Goal: Task Accomplishment & Management: Use online tool/utility

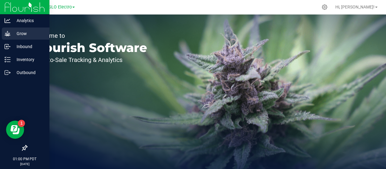
click at [27, 33] on p "Grow" at bounding box center [29, 33] width 36 height 7
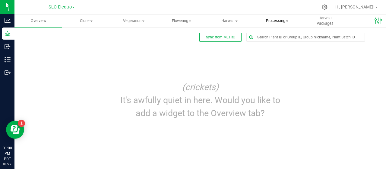
click at [267, 22] on span "Processing" at bounding box center [277, 20] width 47 height 5
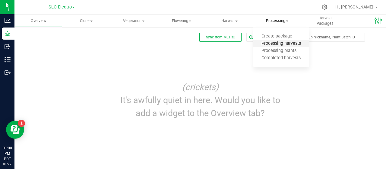
click at [275, 44] on span "Processing harvests" at bounding box center [282, 43] width 56 height 5
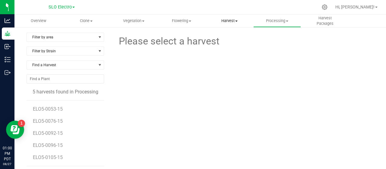
click at [229, 20] on span "Harvest" at bounding box center [229, 20] width 47 height 5
click at [225, 37] on span "Harvests" at bounding box center [222, 36] width 33 height 5
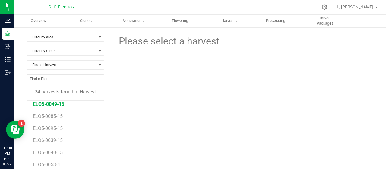
click at [51, 103] on span "ELO5-0049-15" at bounding box center [48, 104] width 31 height 6
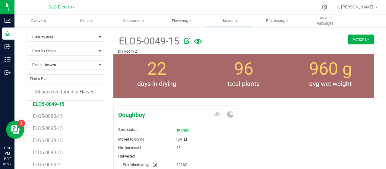
click at [362, 40] on button "Actions" at bounding box center [361, 39] width 26 height 10
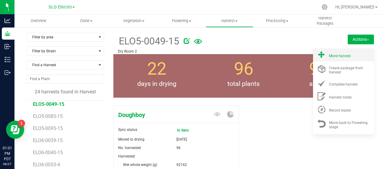
click at [334, 56] on span "Move harvest" at bounding box center [340, 56] width 22 height 4
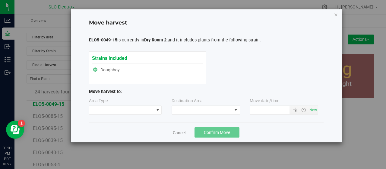
type input "[DATE] 1:01 PM"
click at [140, 112] on span at bounding box center [121, 110] width 65 height 8
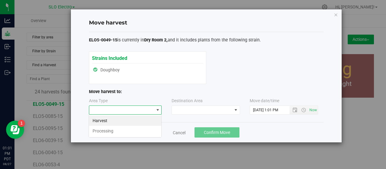
scroll to position [9, 73]
click at [106, 134] on li "Processing" at bounding box center [125, 131] width 72 height 10
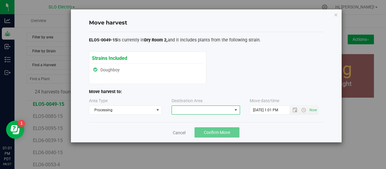
click at [205, 110] on span at bounding box center [202, 110] width 60 height 8
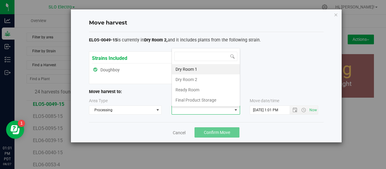
scroll to position [9, 69]
click at [194, 97] on li "Final Product Storage" at bounding box center [206, 100] width 68 height 10
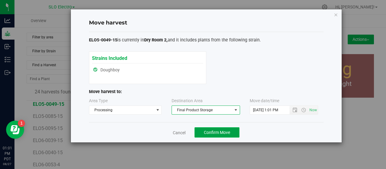
click at [228, 131] on span "Confirm Move" at bounding box center [217, 132] width 26 height 5
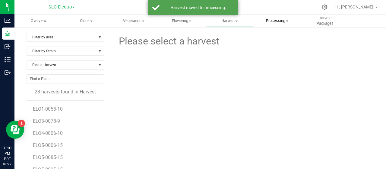
click at [281, 19] on span "Processing" at bounding box center [277, 20] width 47 height 5
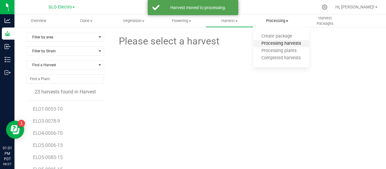
click at [274, 43] on span "Processing harvests" at bounding box center [282, 43] width 56 height 5
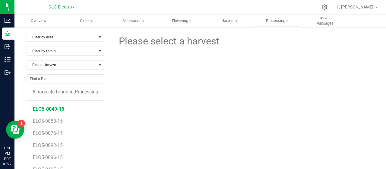
click at [54, 109] on span "ELO5-0049-15" at bounding box center [48, 109] width 31 height 6
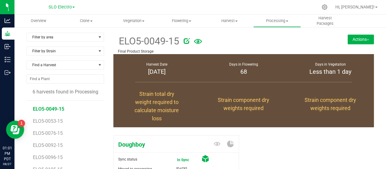
click at [367, 39] on button "Actions" at bounding box center [361, 39] width 26 height 10
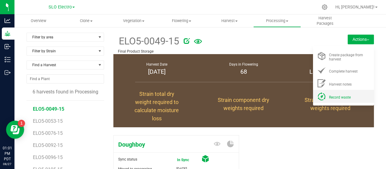
click at [344, 95] on span "Record waste" at bounding box center [340, 97] width 22 height 4
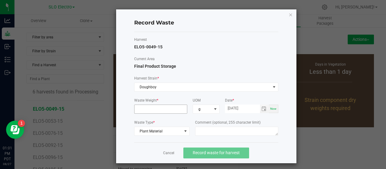
click at [165, 108] on input at bounding box center [161, 109] width 53 height 8
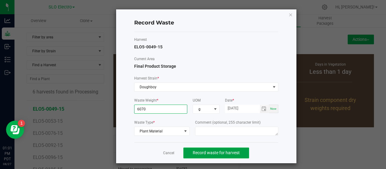
type input "6070.0000 g"
click at [224, 151] on span "Record waste for harvest" at bounding box center [216, 152] width 47 height 5
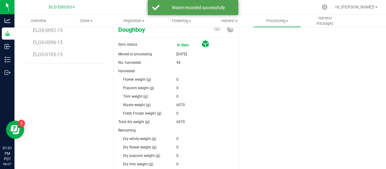
scroll to position [181, 0]
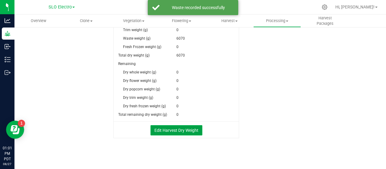
click at [171, 126] on button "Edit Harvest Dry Weight" at bounding box center [177, 130] width 52 height 10
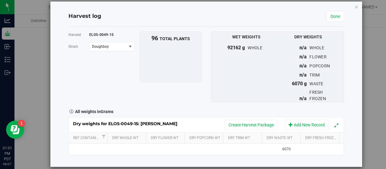
scroll to position [14, 0]
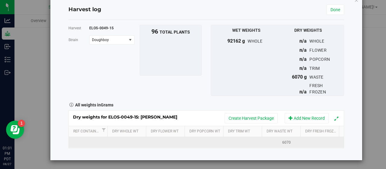
click at [165, 142] on td at bounding box center [166, 142] width 39 height 11
click at [160, 140] on span at bounding box center [168, 142] width 33 height 9
type input "10738"
click at [195, 141] on span at bounding box center [207, 142] width 33 height 9
type input "1314"
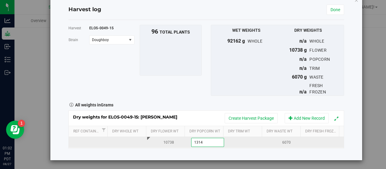
click at [233, 140] on div "Dry weights for ELO5-0049-15: [PERSON_NAME] Create Harvest Package Add New Reco…" at bounding box center [207, 129] width 276 height 38
click at [234, 141] on td at bounding box center [245, 142] width 39 height 11
click at [245, 145] on span at bounding box center [247, 142] width 33 height 9
type input "4592"
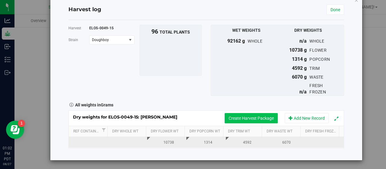
click at [235, 115] on button "Create Harvest Package" at bounding box center [251, 118] width 53 height 10
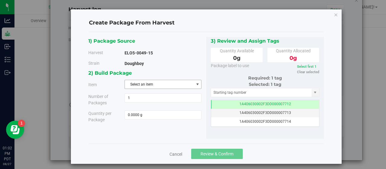
click at [160, 81] on span "Select an item" at bounding box center [159, 84] width 69 height 8
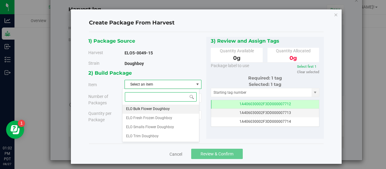
click at [160, 108] on span "ELO Bulk Flower Doughboy" at bounding box center [148, 109] width 44 height 8
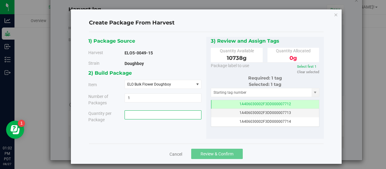
click at [161, 111] on span at bounding box center [163, 114] width 77 height 9
type input "10738"
type input "10738.0000 g"
click at [234, 104] on td "1A406030002F3DD000007712" at bounding box center [265, 104] width 108 height 9
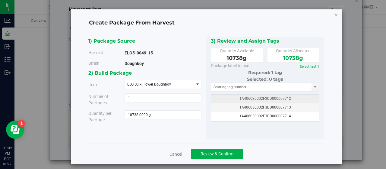
click at [250, 97] on span "1A406030002F3DD000007712" at bounding box center [266, 98] width 52 height 4
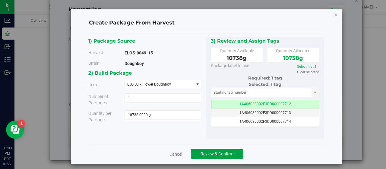
click at [224, 155] on span "Review & Confirm" at bounding box center [217, 153] width 33 height 5
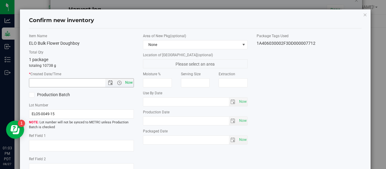
click at [126, 80] on span "Now" at bounding box center [129, 82] width 10 height 9
type input "[DATE] 1:03 PM"
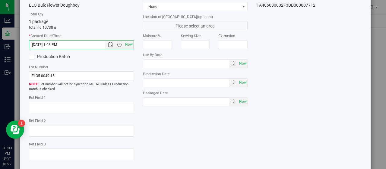
scroll to position [68, 0]
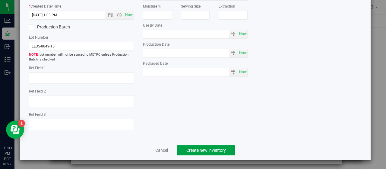
click at [221, 147] on button "Create new inventory" at bounding box center [206, 150] width 58 height 10
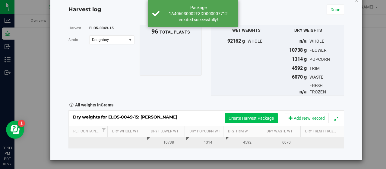
click at [225, 119] on button "Create Harvest Package" at bounding box center [251, 118] width 53 height 10
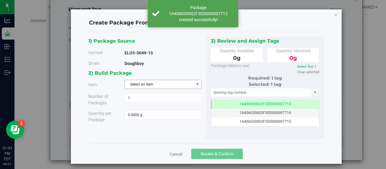
click at [178, 85] on span "Select an item" at bounding box center [159, 84] width 69 height 8
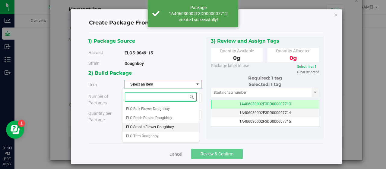
click at [166, 125] on span "ELO Smalls Flower Doughboy" at bounding box center [150, 127] width 48 height 8
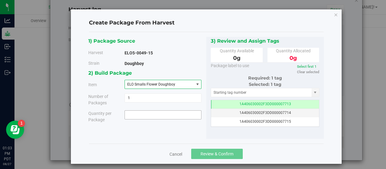
click at [166, 115] on span at bounding box center [163, 114] width 77 height 9
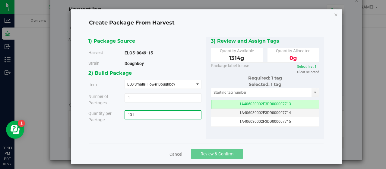
type input "1314"
type input "1314.0000 g"
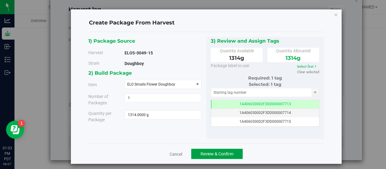
click at [228, 151] on span "Review & Confirm" at bounding box center [217, 153] width 33 height 5
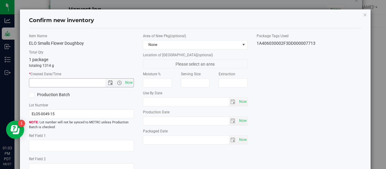
click at [126, 78] on span "Now" at bounding box center [81, 82] width 105 height 9
click at [130, 81] on span "Now" at bounding box center [129, 82] width 10 height 9
type input "[DATE] 1:03 PM"
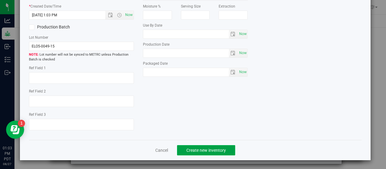
click at [209, 148] on span "Create new inventory" at bounding box center [207, 150] width 40 height 5
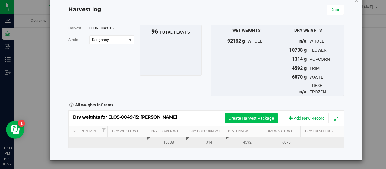
click at [245, 119] on button "Create Harvest Package" at bounding box center [251, 118] width 53 height 10
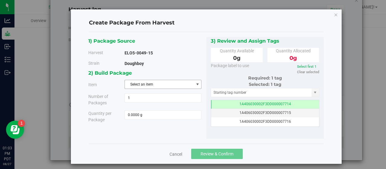
click at [195, 86] on span "select" at bounding box center [198, 84] width 8 height 8
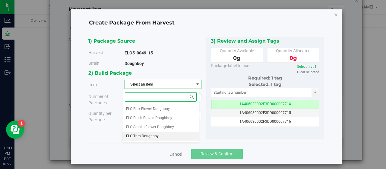
click at [140, 137] on span "ELO Trim Doughboy" at bounding box center [142, 136] width 33 height 8
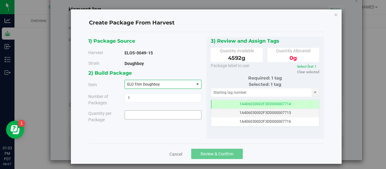
click at [157, 117] on span at bounding box center [163, 114] width 77 height 9
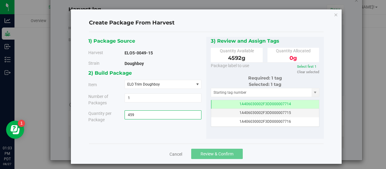
type input "4592"
type input "4592.0000 g"
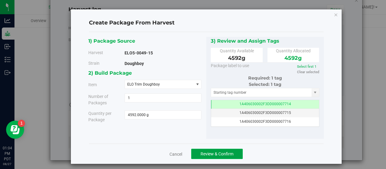
click at [217, 155] on span "Review & Confirm" at bounding box center [217, 153] width 33 height 5
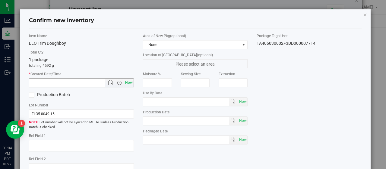
click at [125, 85] on span "Now" at bounding box center [129, 82] width 10 height 9
type input "[DATE] 1:04 PM"
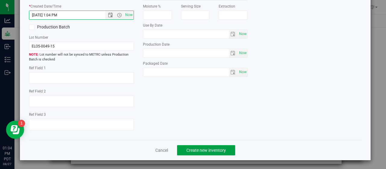
click at [200, 146] on button "Create new inventory" at bounding box center [206, 150] width 58 height 10
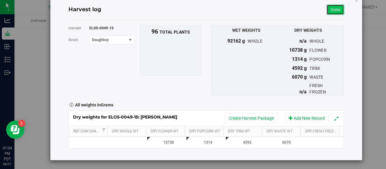
click at [333, 8] on link "Done" at bounding box center [336, 10] width 18 height 10
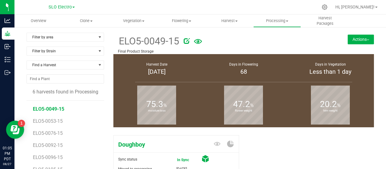
scroll to position [91, 0]
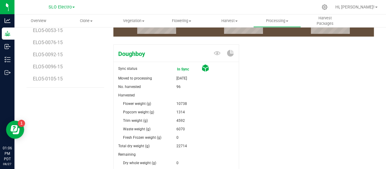
click at [270, 97] on div "Doughboy Sync status In Sync Moved to processing [DATE] No. harvested 96 Harves…" at bounding box center [243, 143] width 261 height 202
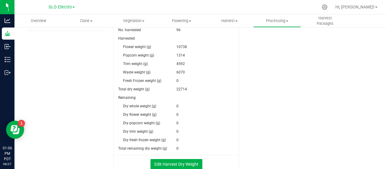
scroll to position [151, 0]
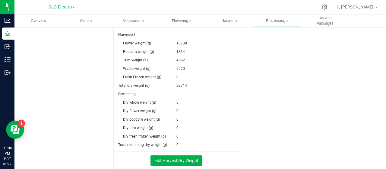
click at [352, 103] on div "Doughboy Sync status In Sync Moved to processing [DATE] No. harvested 96 Harves…" at bounding box center [243, 83] width 261 height 202
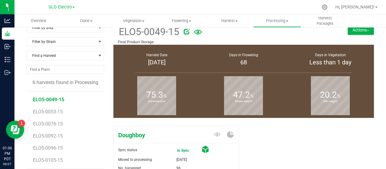
scroll to position [0, 0]
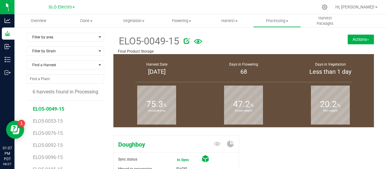
click at [281, 45] on div at bounding box center [257, 40] width 147 height 12
click at [247, 37] on div at bounding box center [257, 40] width 147 height 12
click at [234, 22] on span "Harvest" at bounding box center [229, 20] width 47 height 5
click at [225, 35] on span "Harvests" at bounding box center [222, 36] width 33 height 5
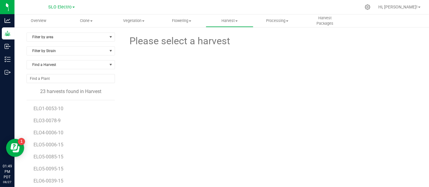
scroll to position [67, 0]
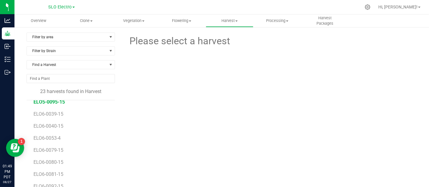
click at [59, 103] on span "ELO5-0095-15" at bounding box center [48, 102] width 31 height 6
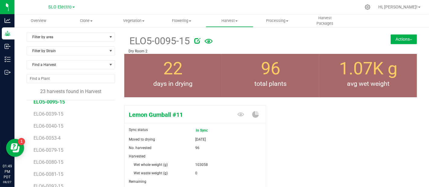
click at [386, 42] on button "Actions" at bounding box center [404, 39] width 26 height 10
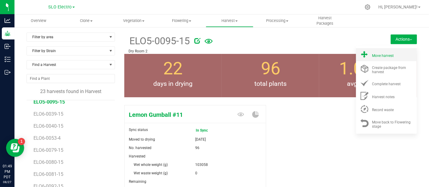
click at [375, 57] on span "Move harvest" at bounding box center [383, 56] width 22 height 4
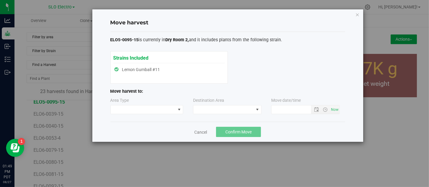
type input "[DATE] 1:49 PM"
click at [155, 110] on span at bounding box center [143, 110] width 65 height 8
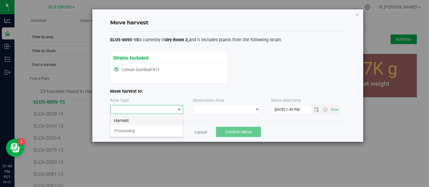
scroll to position [9, 73]
click at [146, 130] on li "Processing" at bounding box center [146, 131] width 72 height 10
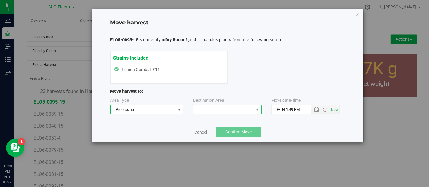
click at [211, 108] on span at bounding box center [223, 110] width 60 height 8
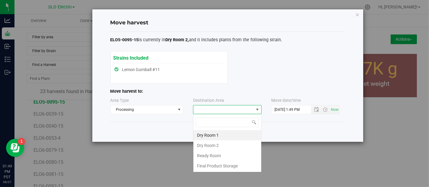
scroll to position [9, 69]
click at [232, 165] on li "Final Product Storage" at bounding box center [227, 166] width 68 height 10
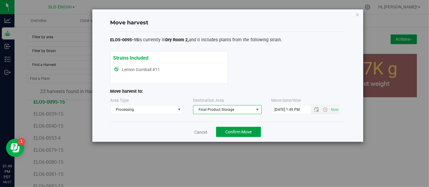
click at [243, 132] on span "Confirm Move" at bounding box center [238, 132] width 26 height 5
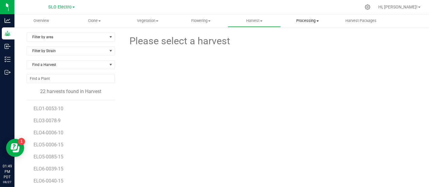
click at [311, 20] on span "Processing" at bounding box center [307, 20] width 53 height 5
click at [303, 44] on span "Processing harvests" at bounding box center [309, 43] width 56 height 5
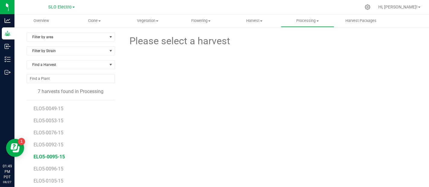
click at [61, 158] on span "ELO5-0095-15" at bounding box center [48, 157] width 31 height 6
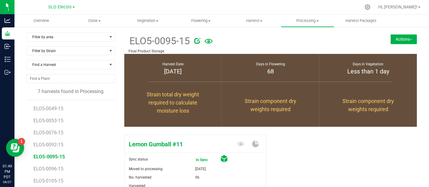
click at [386, 37] on button "Actions" at bounding box center [404, 39] width 26 height 10
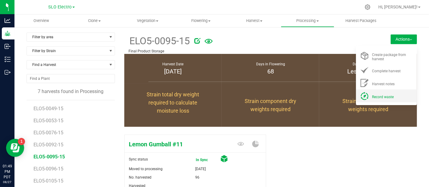
click at [373, 98] on span "Record waste" at bounding box center [383, 97] width 22 height 4
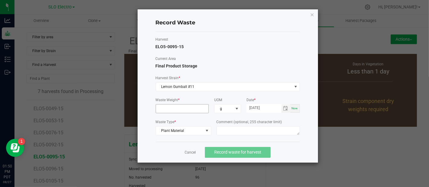
click at [189, 107] on input at bounding box center [182, 109] width 53 height 8
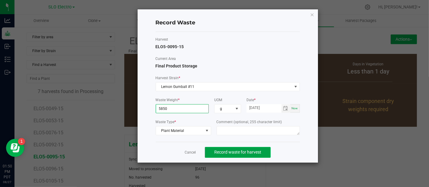
type input "5850.0000 g"
click at [240, 152] on span "Record waste for harvest" at bounding box center [237, 152] width 47 height 5
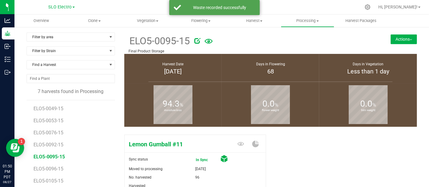
click at [386, 40] on button "Actions" at bounding box center [404, 39] width 26 height 10
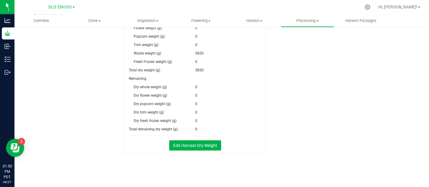
scroll to position [167, 0]
click at [186, 148] on button "Edit Harvest Dry Weight" at bounding box center [195, 145] width 52 height 10
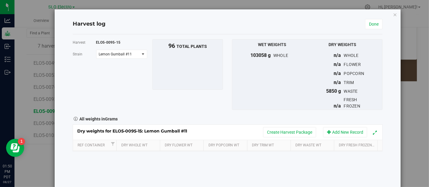
scroll to position [167, 0]
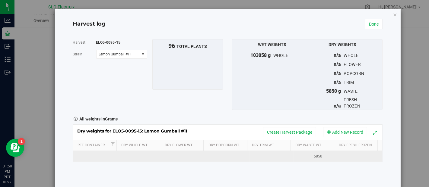
click at [176, 155] on td at bounding box center [183, 156] width 44 height 11
click at [176, 156] on span at bounding box center [185, 156] width 38 height 9
type input "11182"
click at [214, 157] on div "Dry weights for ELO5-0095-15: Lemon Gumball #11 Create Harvest Package Add New …" at bounding box center [228, 144] width 310 height 38
click at [220, 158] on td at bounding box center [228, 156] width 44 height 11
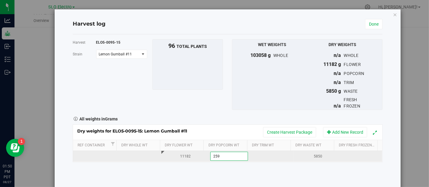
type input "2597"
click at [264, 158] on div "Dry weights for ELO5-0095-15: Lemon Gumball #11 Create Harvest Package Add New …" at bounding box center [228, 144] width 310 height 38
click at [263, 155] on td at bounding box center [272, 156] width 44 height 11
click at [271, 154] on span at bounding box center [273, 156] width 38 height 9
type input "4236"
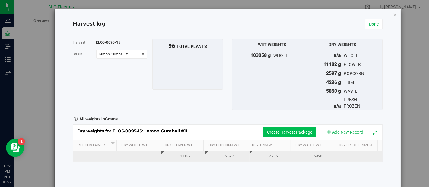
click at [295, 129] on button "Create Harvest Package" at bounding box center [289, 132] width 53 height 10
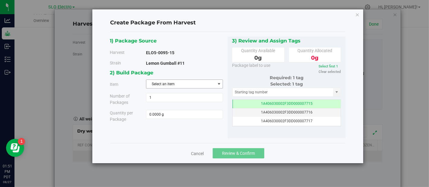
click at [161, 83] on span "Select an item" at bounding box center [180, 84] width 69 height 8
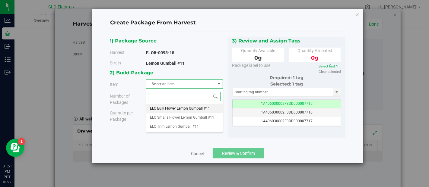
click at [181, 106] on span "ELO Bulk Flower Lemon Gumball #11" at bounding box center [180, 109] width 60 height 8
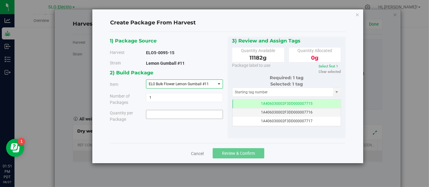
click at [188, 115] on span at bounding box center [184, 114] width 77 height 9
type input "11182"
type input "11182.0000 g"
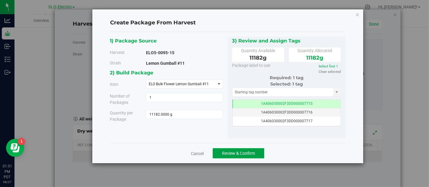
click at [244, 154] on span "Review & Confirm" at bounding box center [238, 153] width 33 height 5
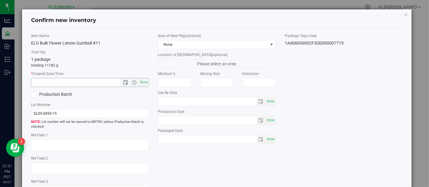
click at [144, 87] on span "Now" at bounding box center [90, 82] width 118 height 9
click at [142, 83] on span "Now" at bounding box center [144, 82] width 10 height 9
type input "[DATE] 1:51 PM"
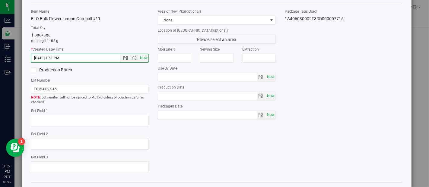
scroll to position [48, 0]
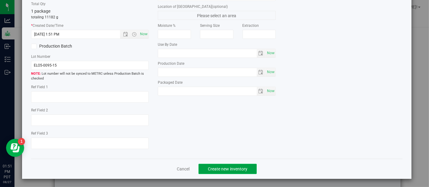
click at [237, 164] on button "Create new inventory" at bounding box center [228, 169] width 58 height 10
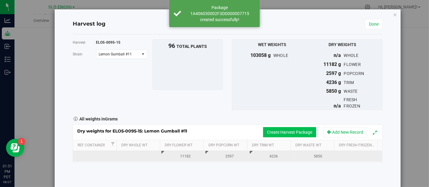
click at [285, 128] on button "Create Harvest Package" at bounding box center [289, 132] width 53 height 10
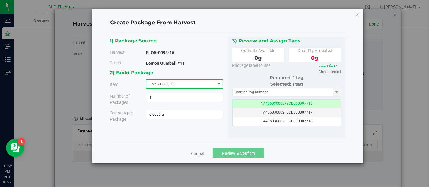
click at [187, 81] on span "Select an item" at bounding box center [180, 84] width 69 height 8
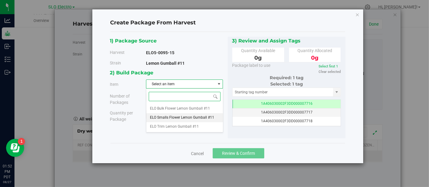
click at [194, 116] on span "ELO Smalls Flower Lemon Gumball #11" at bounding box center [182, 118] width 64 height 8
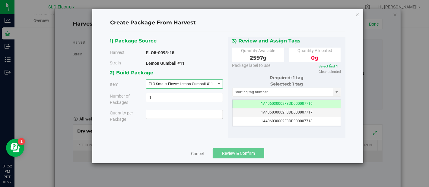
click at [196, 116] on span at bounding box center [184, 114] width 77 height 9
type input "2597"
type input "2597.0000 g"
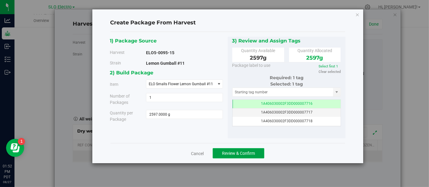
click at [243, 151] on span "Review & Confirm" at bounding box center [238, 153] width 33 height 5
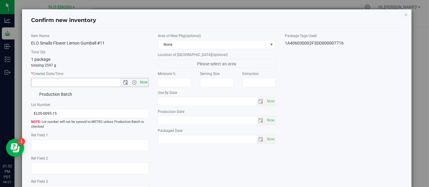
click at [142, 84] on span "Now" at bounding box center [144, 82] width 10 height 9
type input "[DATE] 1:52 PM"
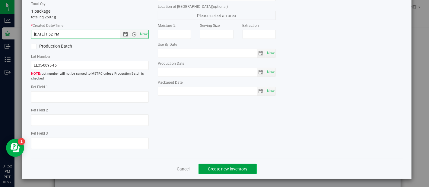
click at [231, 165] on button "Create new inventory" at bounding box center [228, 169] width 58 height 10
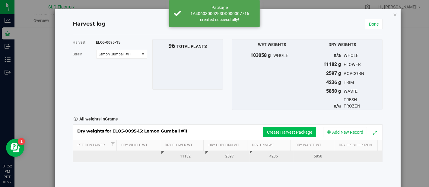
click at [287, 132] on button "Create Harvest Package" at bounding box center [289, 132] width 53 height 10
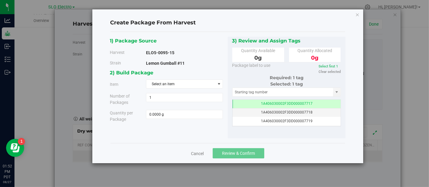
click at [212, 89] on div "2) Build Package Item Select an item ELO Bulk Flower Lemon Gumball #11 ELO Smal…" at bounding box center [169, 98] width 118 height 58
click at [206, 85] on span "Select an item" at bounding box center [180, 84] width 69 height 8
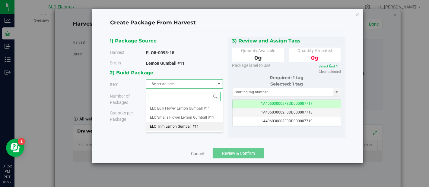
click at [196, 126] on span "ELO Trim Lemon Gumball #11" at bounding box center [174, 127] width 49 height 8
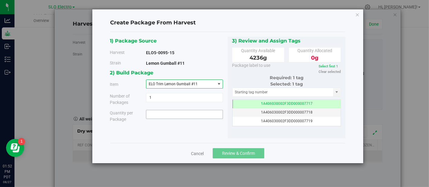
click at [192, 115] on span at bounding box center [184, 114] width 77 height 9
type input "4236"
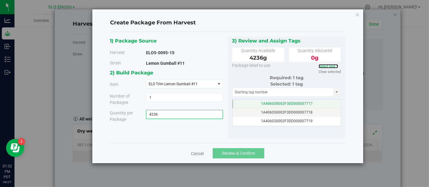
type input "4236.0000 g"
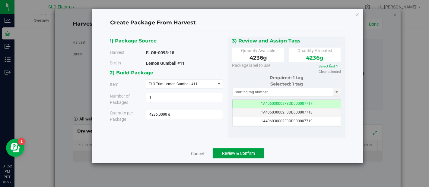
click at [237, 151] on span "Review & Confirm" at bounding box center [238, 153] width 33 height 5
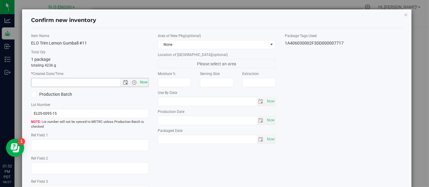
click at [143, 81] on span "Now" at bounding box center [144, 82] width 10 height 9
type input "[DATE] 1:52 PM"
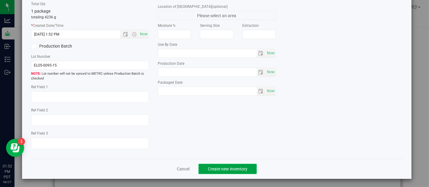
click at [241, 165] on button "Create new inventory" at bounding box center [228, 169] width 58 height 10
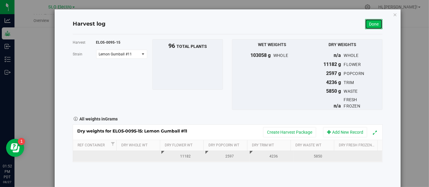
click at [369, 24] on link "Done" at bounding box center [374, 24] width 18 height 10
